Goal: Task Accomplishment & Management: Complete application form

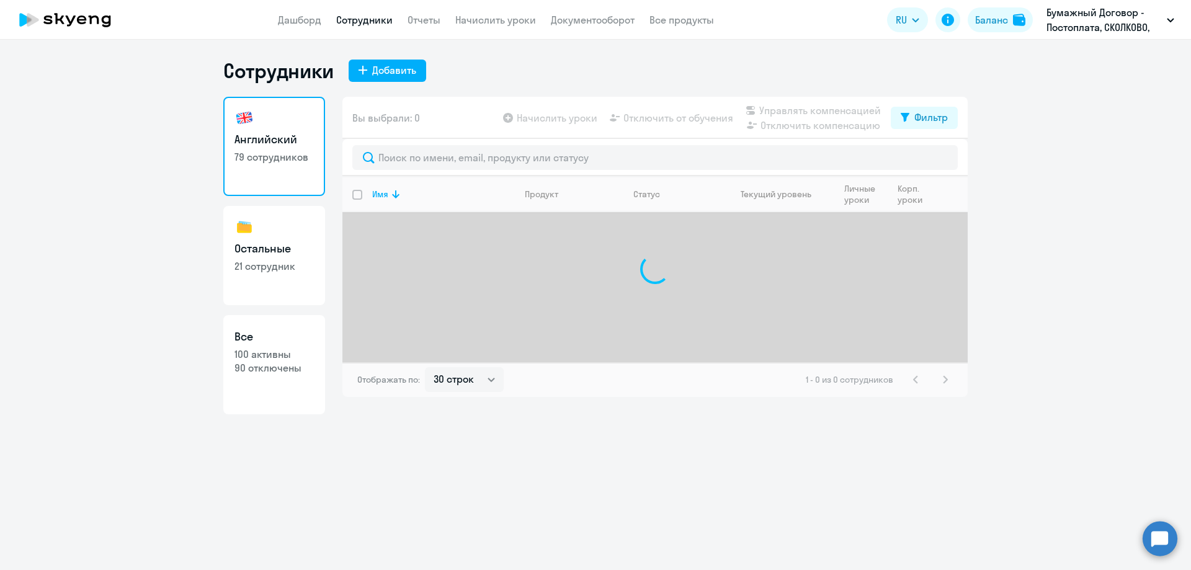
select select "30"
click at [396, 62] on button "Добавить" at bounding box center [388, 71] width 78 height 22
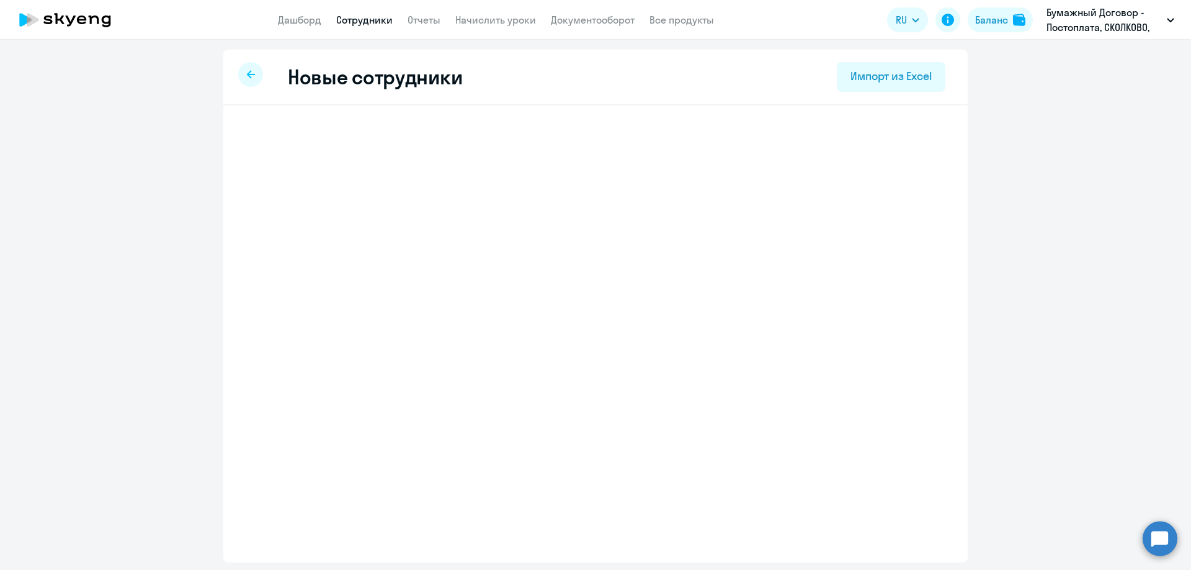
select select "english_adult_not_native_speaker"
select select "3"
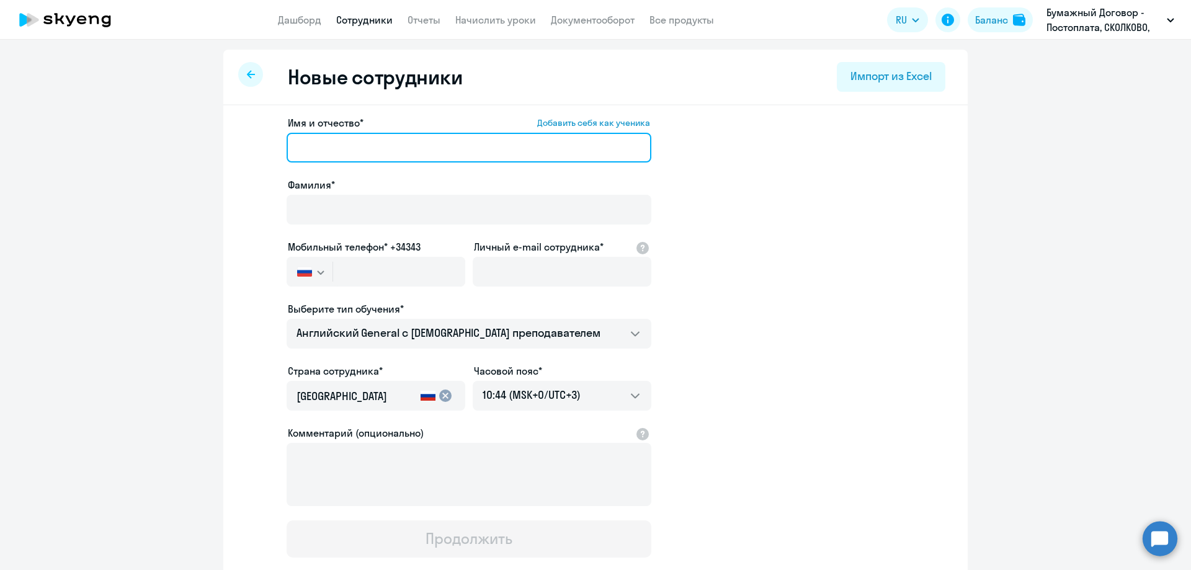
click at [351, 148] on input "Имя и отчество* Добавить себя как ученика" at bounding box center [469, 148] width 365 height 30
paste input "[PERSON_NAME]"
drag, startPoint x: 351, startPoint y: 148, endPoint x: 210, endPoint y: 146, distance: 140.9
click at [210, 146] on ng-component "Новые сотрудники Импорт из Excel Имя и отчество* Добавить себя как ученика [PER…" at bounding box center [595, 350] width 1191 height 601
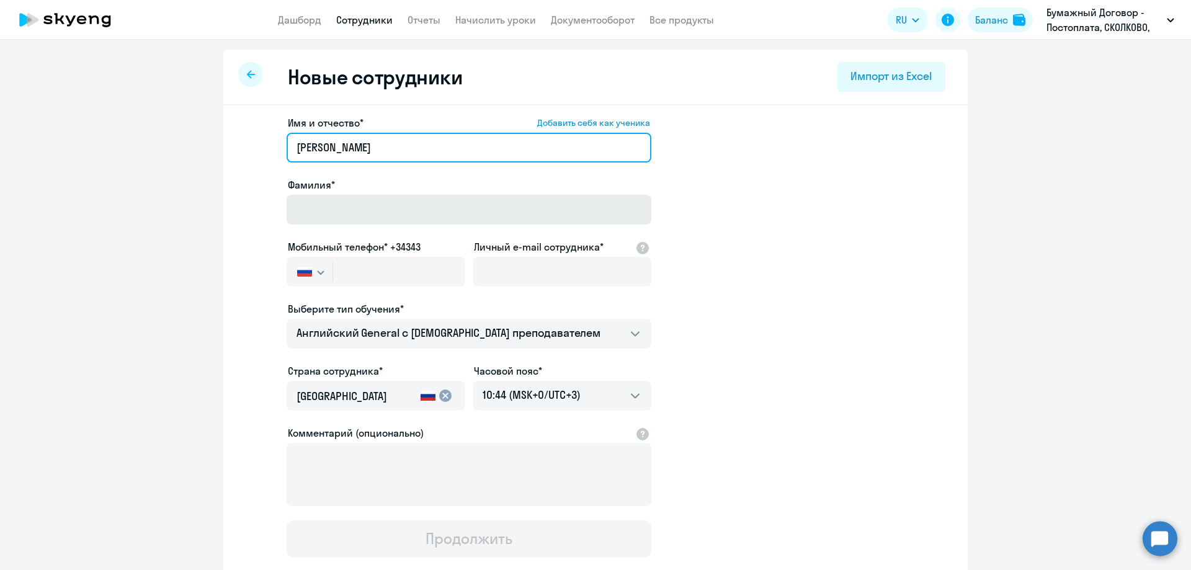
type input "[PERSON_NAME]"
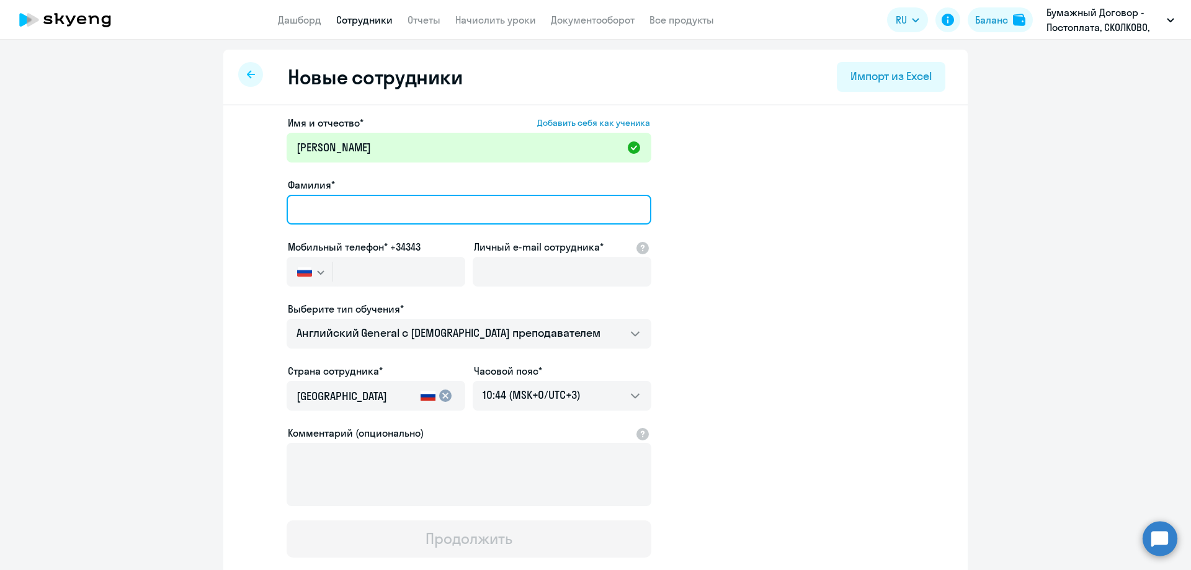
click at [323, 217] on input "Фамилия*" at bounding box center [469, 210] width 365 height 30
paste input "[PERSON_NAME]"
type input "[PERSON_NAME]"
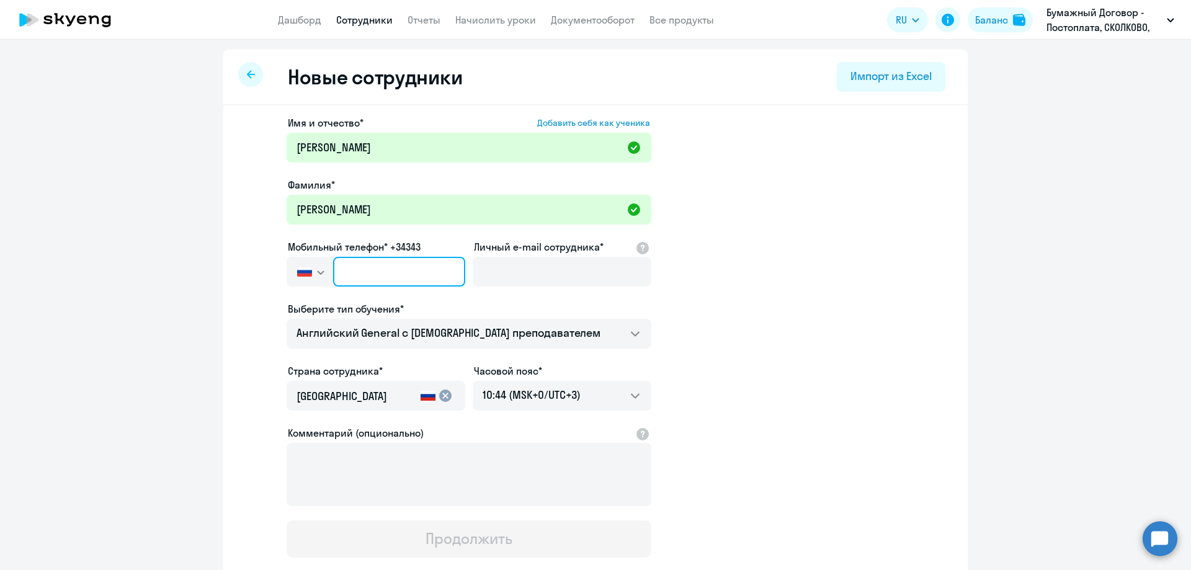
click at [352, 262] on input "text" at bounding box center [399, 272] width 132 height 30
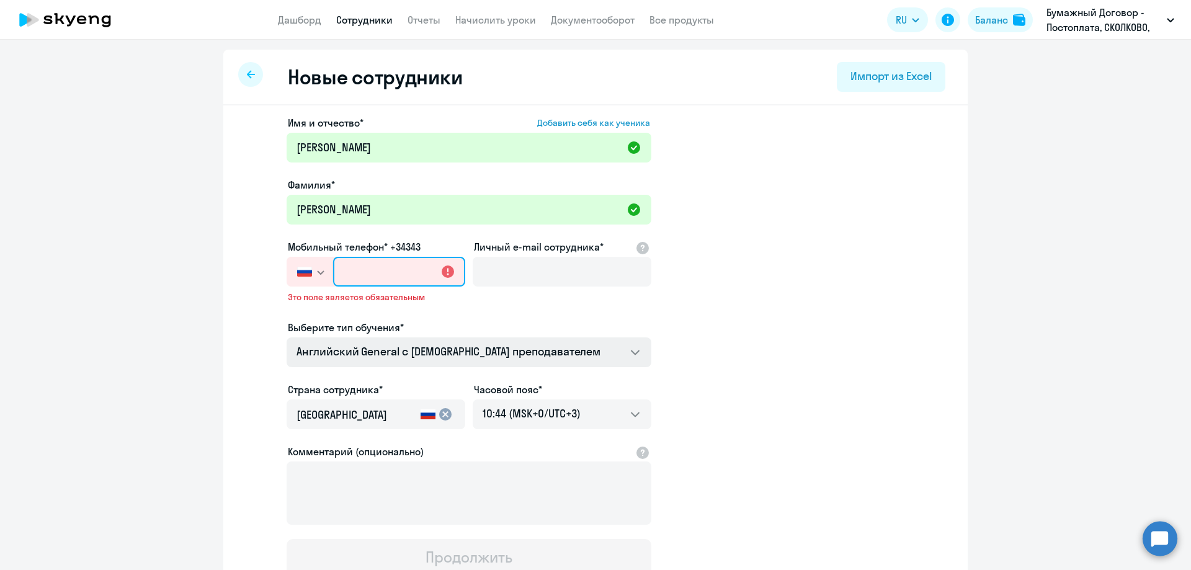
paste input "[PHONE_NUMBER]"
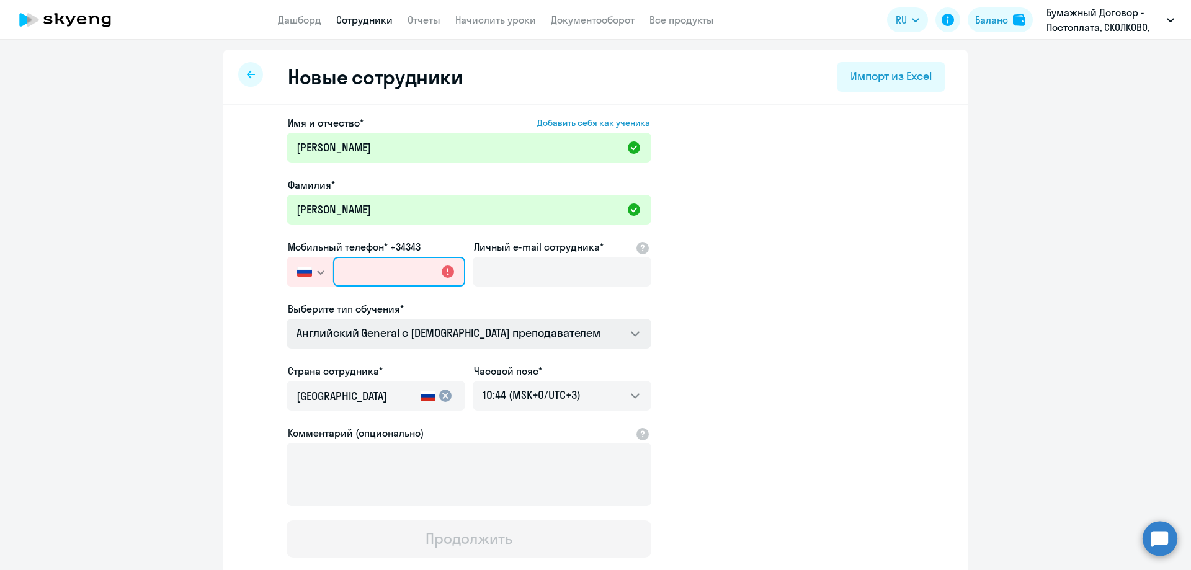
type input "[PHONE_NUMBER]"
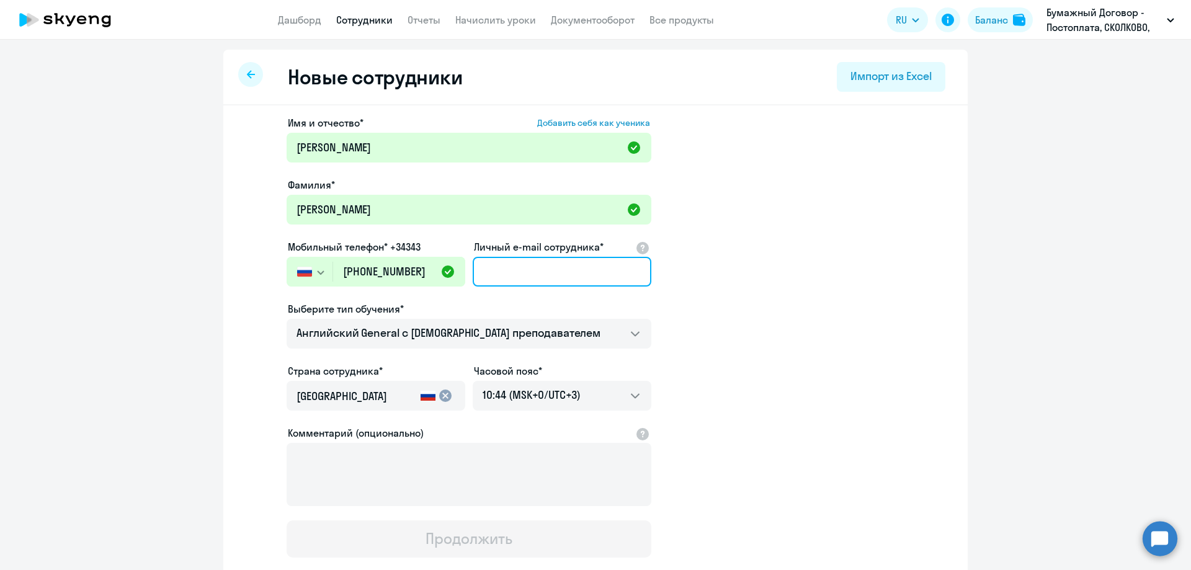
click at [519, 276] on input "Личный e-mail сотрудника*" at bounding box center [562, 272] width 179 height 30
paste input "[EMAIL_ADDRESS][DOMAIN_NAME]"
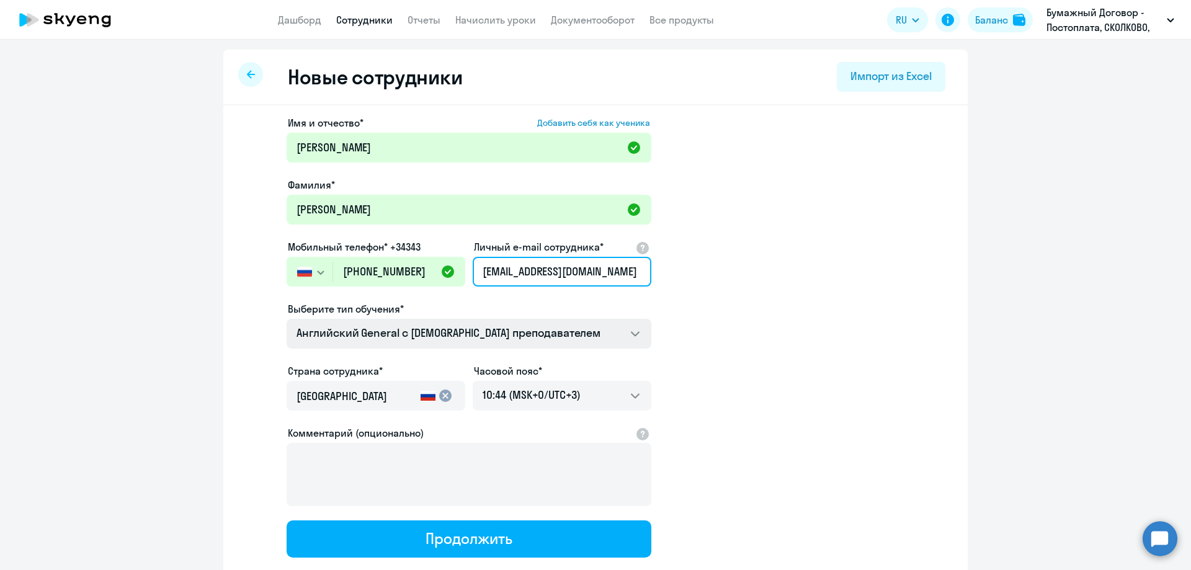
type input "[EMAIL_ADDRESS][DOMAIN_NAME]"
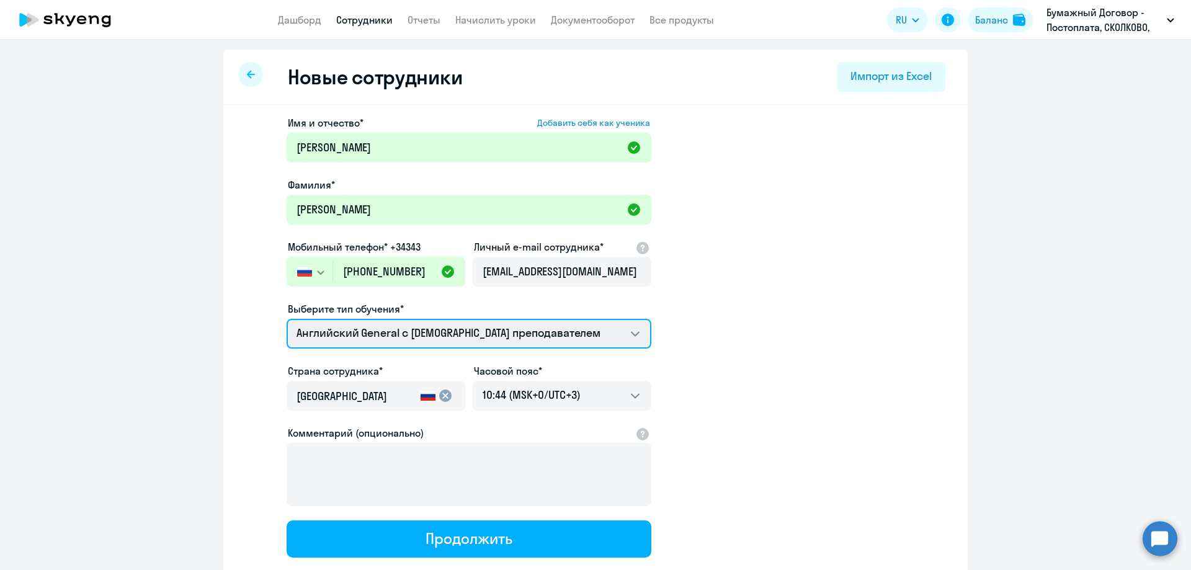
scroll to position [0, 0]
click at [474, 339] on select "Screening Test Talks 15 минутные разговоры на английском Премиум [DEMOGRAPHIC_D…" at bounding box center [469, 334] width 365 height 30
select select "english_adult_native_speaker"
click at [287, 319] on select "Screening Test Talks 15 минутные разговоры на английском Премиум [DEMOGRAPHIC_D…" at bounding box center [469, 334] width 365 height 30
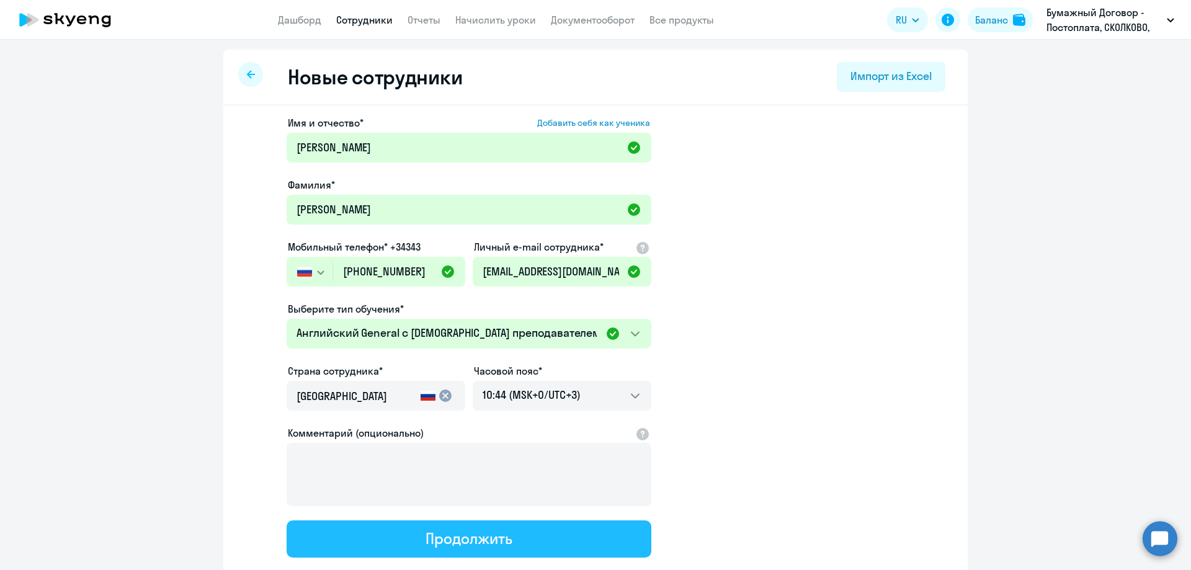
click at [445, 527] on button "Продолжить" at bounding box center [469, 539] width 365 height 37
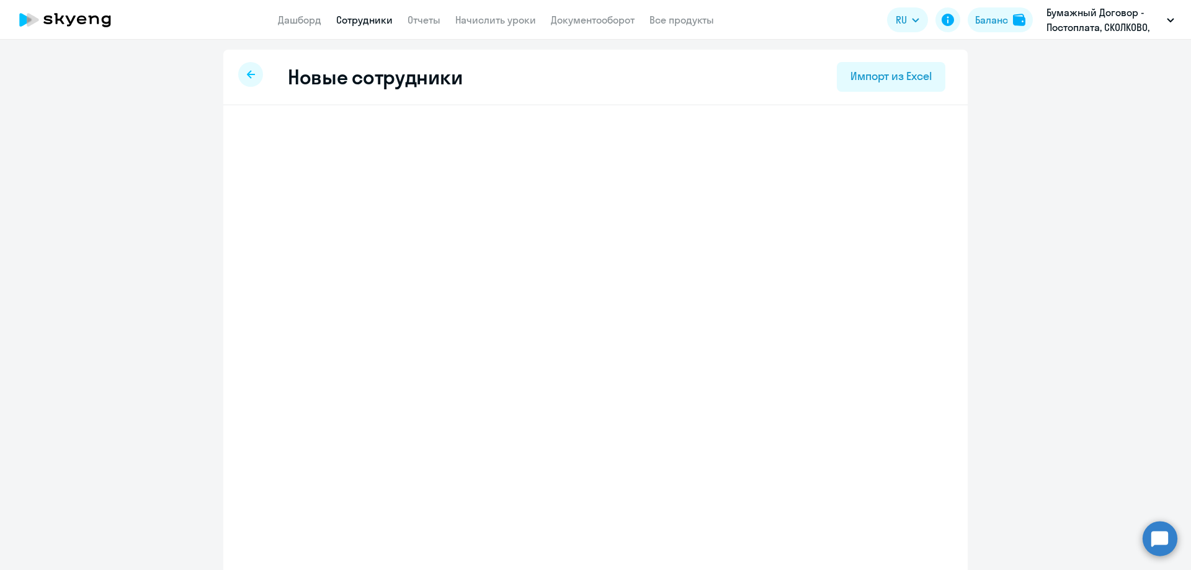
select select "english_adult_native_speaker"
select select "3"
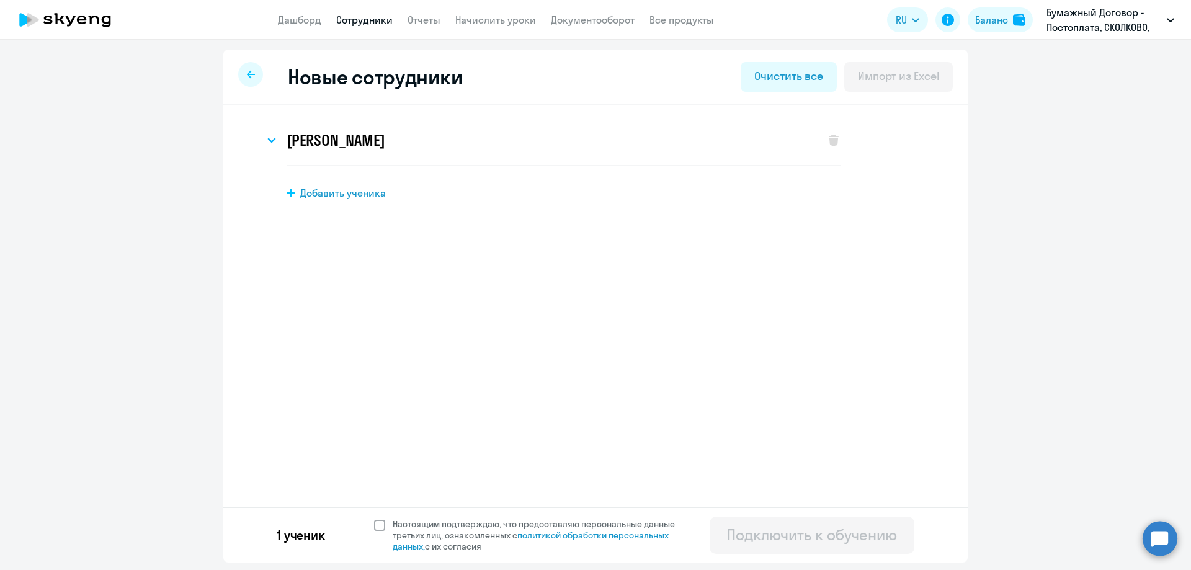
click at [380, 522] on span at bounding box center [379, 525] width 11 height 11
click at [374, 519] on input "Настоящим подтверждаю, что предоставляю персональные данные третьих лиц, ознако…" at bounding box center [374, 518] width 1 height 1
checkbox input "true"
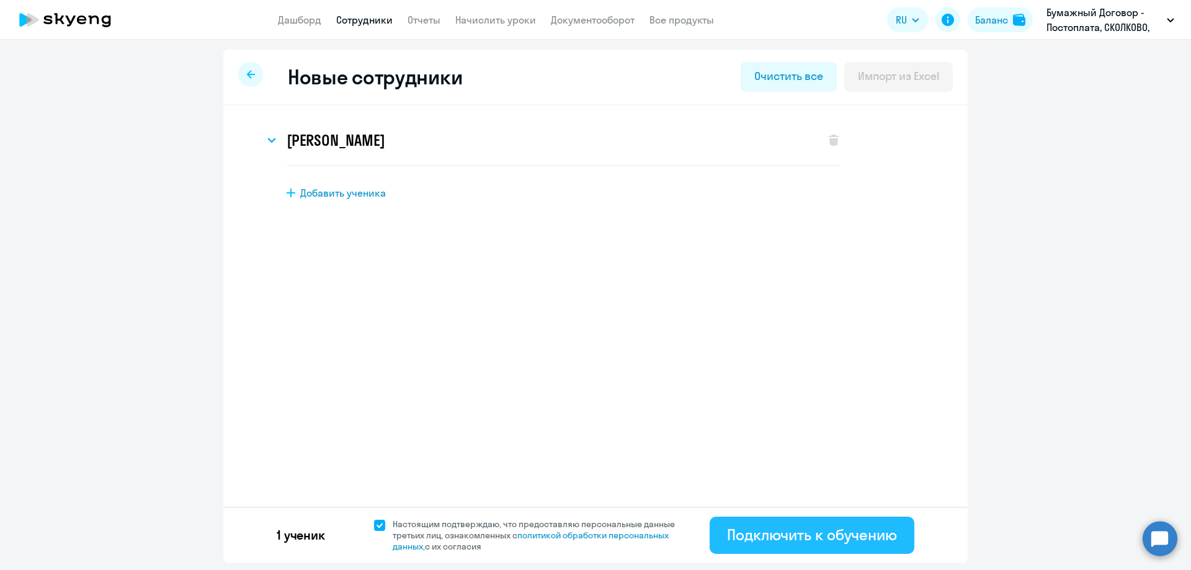
click at [818, 535] on div "Подключить к обучению" at bounding box center [812, 535] width 170 height 20
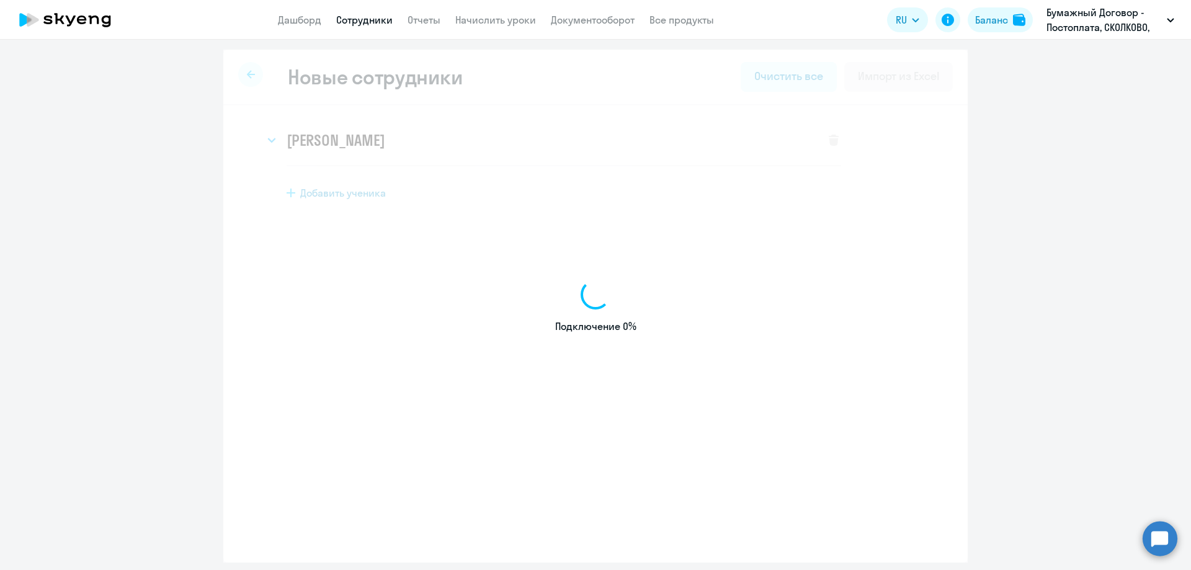
select select "english_adult_not_native_speaker"
select select "3"
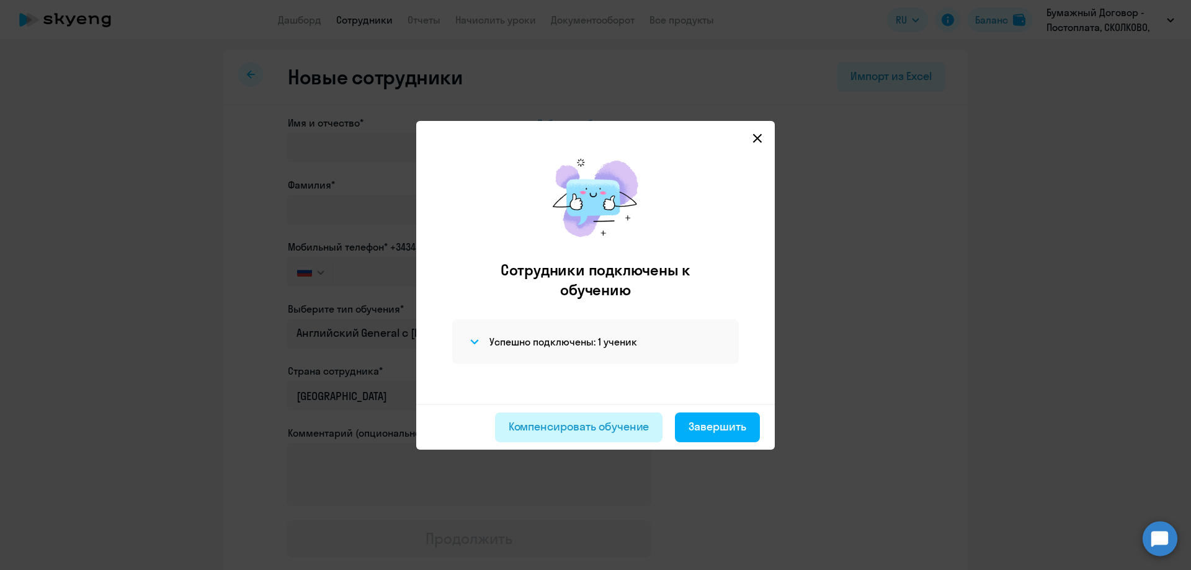
click at [612, 424] on div "Компенсировать обучение" at bounding box center [579, 427] width 141 height 16
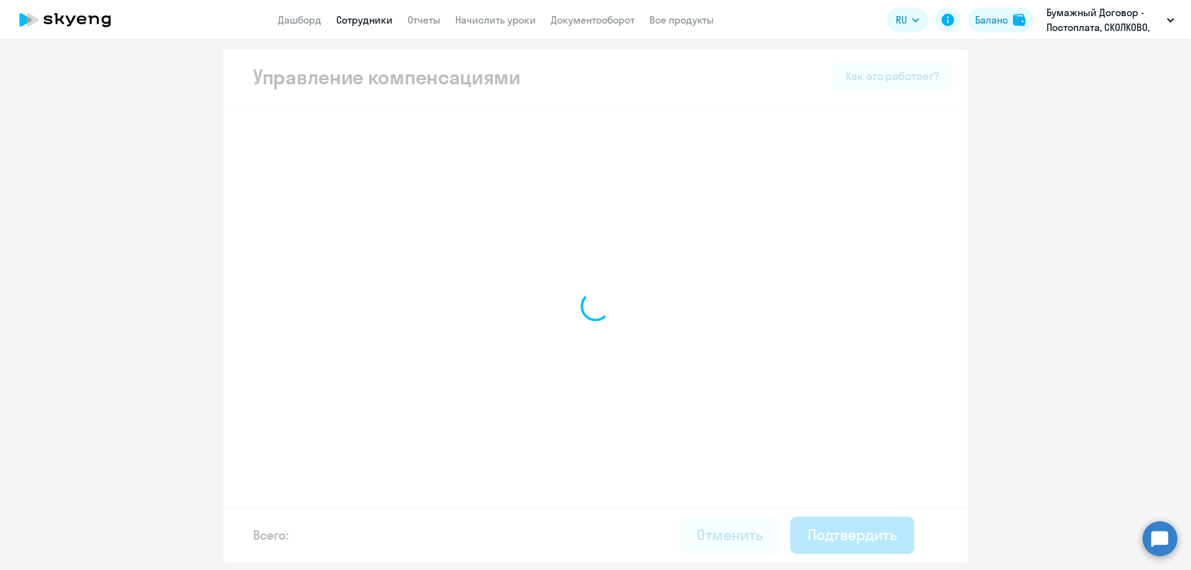
select select "MONTHLY"
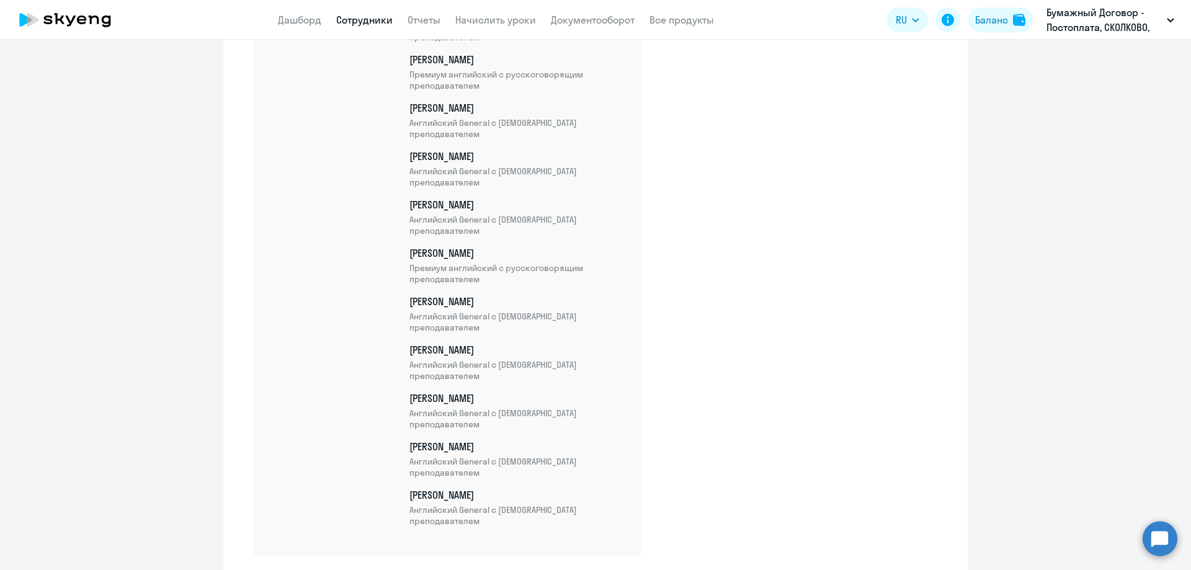
scroll to position [4145, 0]
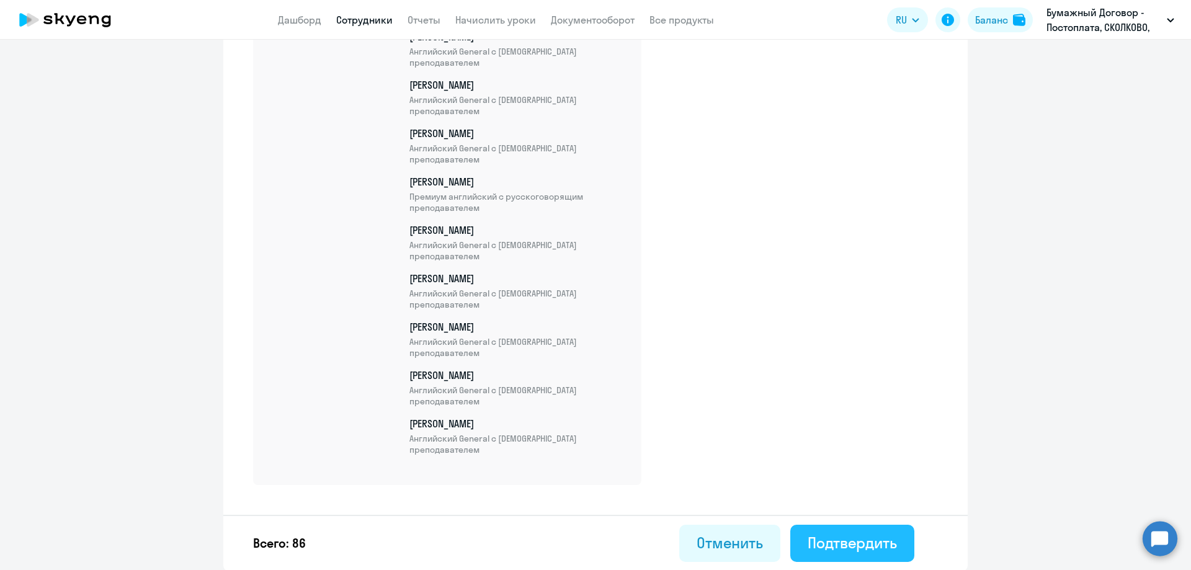
click at [839, 545] on div "Подтвердить" at bounding box center [852, 543] width 89 height 20
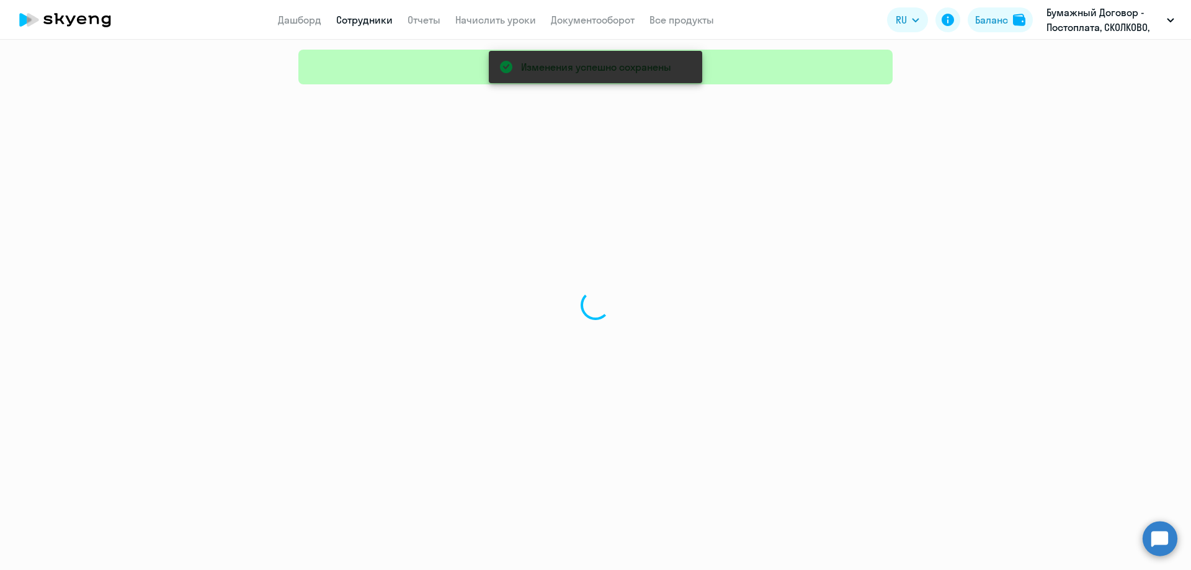
select select "30"
